Goal: Information Seeking & Learning: Compare options

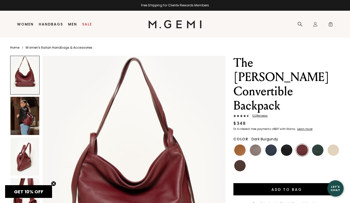
click at [28, 115] on img at bounding box center [24, 116] width 29 height 38
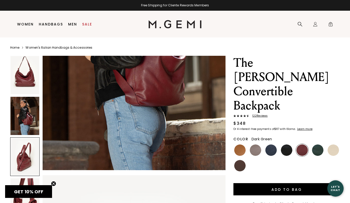
click at [320, 145] on img at bounding box center [317, 150] width 11 height 11
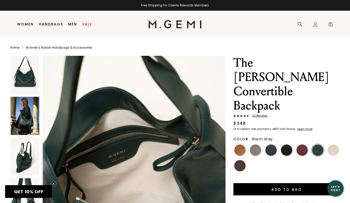
click at [257, 145] on img at bounding box center [255, 150] width 11 height 11
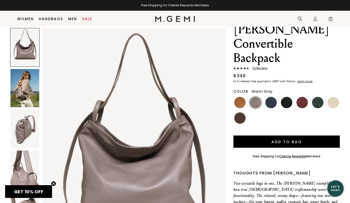
scroll to position [39, 0]
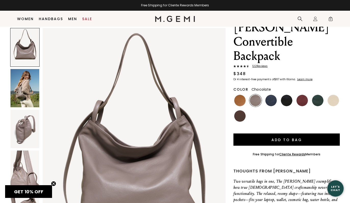
click at [240, 110] on img at bounding box center [239, 115] width 11 height 11
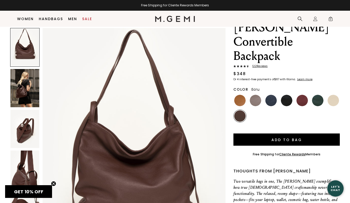
click at [332, 95] on img at bounding box center [332, 100] width 11 height 11
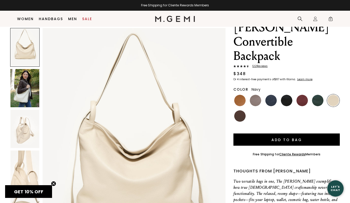
click at [273, 95] on img at bounding box center [270, 100] width 11 height 11
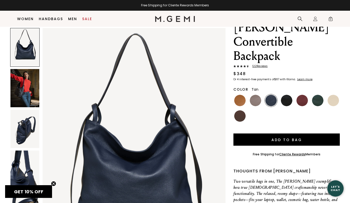
click at [238, 95] on img at bounding box center [239, 100] width 11 height 11
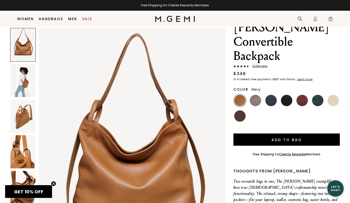
click at [270, 95] on img at bounding box center [270, 100] width 11 height 11
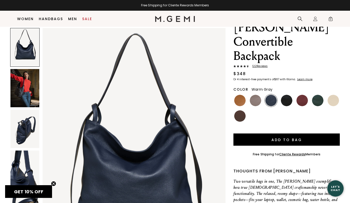
click at [257, 95] on img at bounding box center [255, 100] width 11 height 11
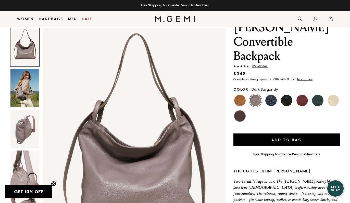
click at [301, 95] on img at bounding box center [301, 100] width 11 height 11
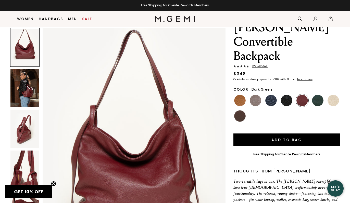
click at [318, 95] on img at bounding box center [317, 100] width 11 height 11
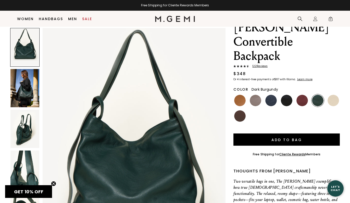
click at [301, 95] on img at bounding box center [301, 100] width 11 height 11
